Goal: Check status: Check status

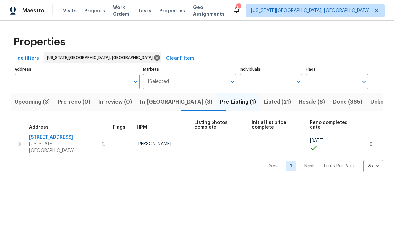
click at [151, 8] on div "Tasks" at bounding box center [145, 10] width 14 height 7
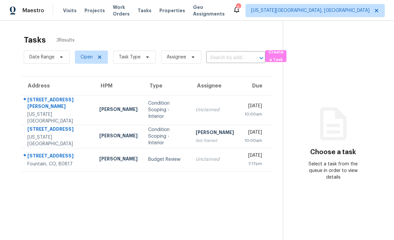
click at [57, 153] on div "[STREET_ADDRESS]" at bounding box center [57, 156] width 61 height 8
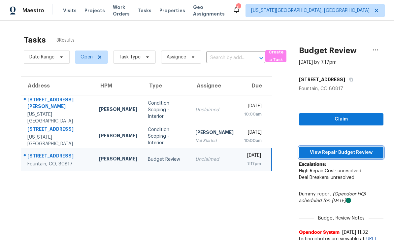
click at [336, 153] on span "View Repair Budget Review" at bounding box center [341, 152] width 74 height 8
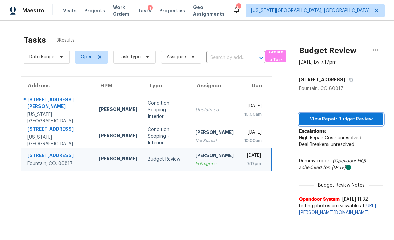
click at [337, 119] on span "View Repair Budget Review" at bounding box center [341, 119] width 74 height 8
click at [130, 12] on span "Work Orders" at bounding box center [121, 10] width 17 height 13
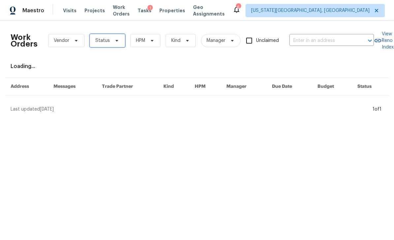
click at [121, 43] on span "Status" at bounding box center [107, 40] width 35 height 13
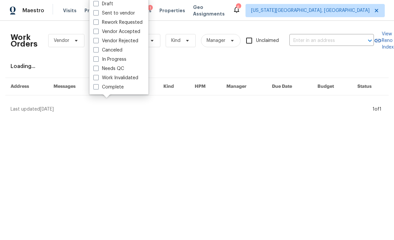
click at [99, 69] on label "Needs QC" at bounding box center [108, 68] width 31 height 7
click at [98, 69] on input "Needs QC" at bounding box center [95, 67] width 4 height 4
checkbox input "true"
